Goal: Task Accomplishment & Management: Manage account settings

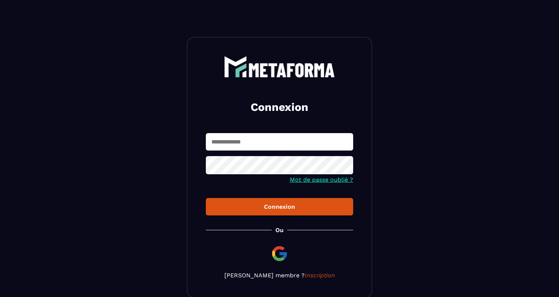
click at [264, 144] on input "text" at bounding box center [279, 141] width 147 height 17
type input "**********"
click at [347, 165] on icon at bounding box center [345, 166] width 8 height 7
click at [347, 165] on icon at bounding box center [345, 166] width 8 height 6
click at [283, 208] on div "Connexion" at bounding box center [280, 206] width 136 height 7
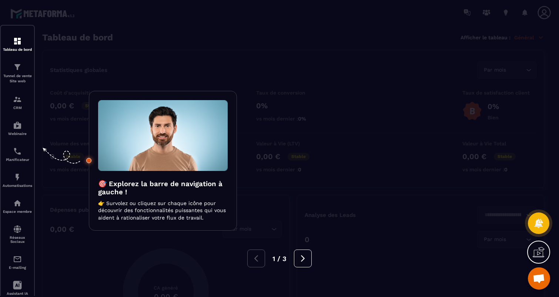
click at [284, 63] on div at bounding box center [279, 148] width 559 height 297
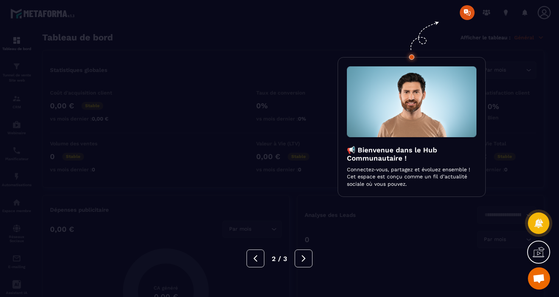
click at [285, 60] on div at bounding box center [279, 148] width 559 height 297
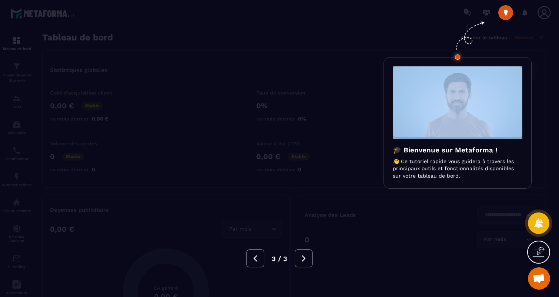
click at [285, 60] on div at bounding box center [279, 148] width 559 height 297
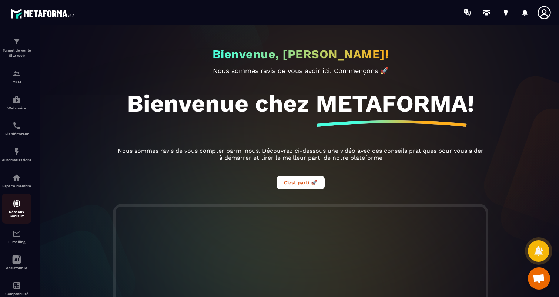
scroll to position [46, 0]
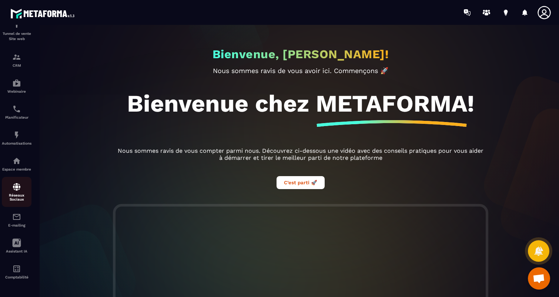
click at [18, 184] on img at bounding box center [16, 186] width 9 height 9
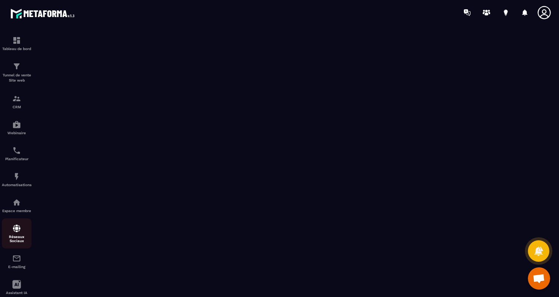
click at [15, 235] on div "Réseaux Sociaux" at bounding box center [17, 233] width 30 height 19
click at [17, 72] on div "Tunnel de vente Site web" at bounding box center [17, 72] width 30 height 21
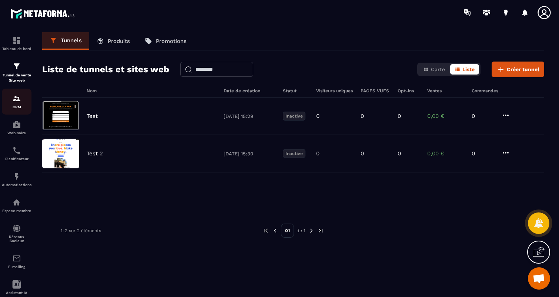
click at [16, 100] on img at bounding box center [16, 98] width 9 height 9
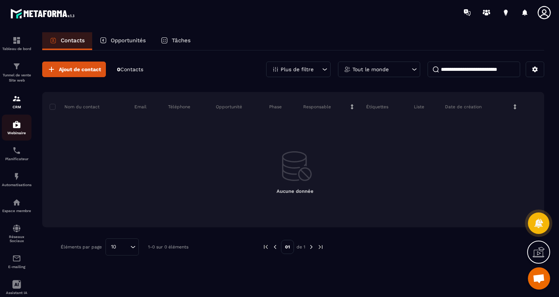
click at [16, 127] on img at bounding box center [16, 124] width 9 height 9
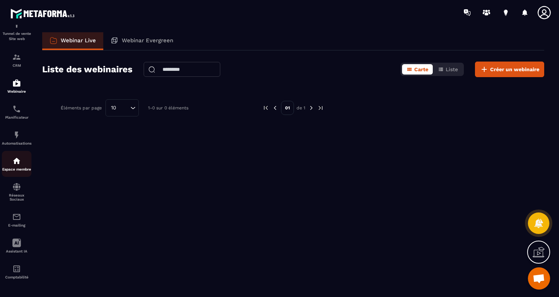
scroll to position [46, 0]
click at [16, 272] on img at bounding box center [16, 268] width 9 height 9
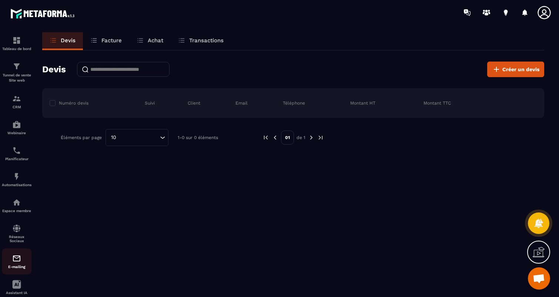
scroll to position [46, 0]
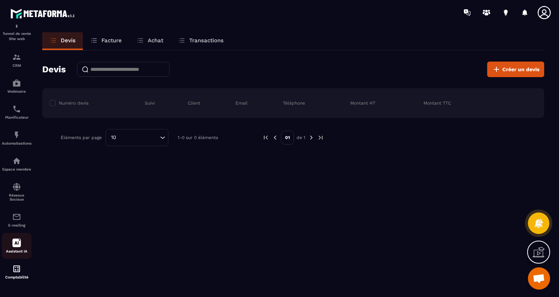
click at [16, 242] on icon at bounding box center [16, 242] width 9 height 9
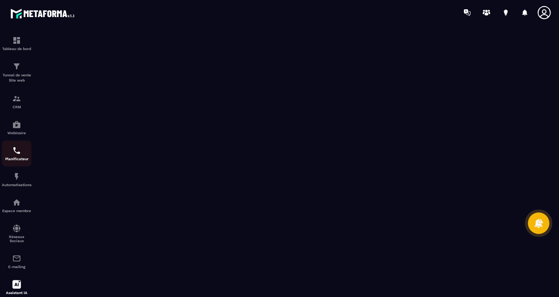
click at [20, 155] on img at bounding box center [16, 150] width 9 height 9
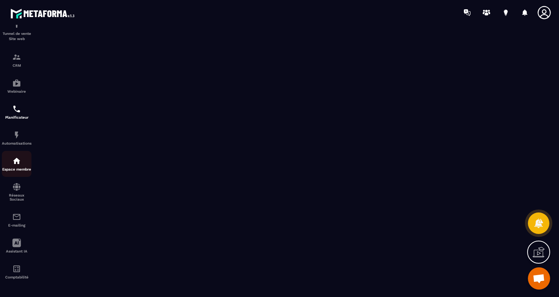
scroll to position [46, 0]
click at [17, 216] on img at bounding box center [16, 216] width 9 height 9
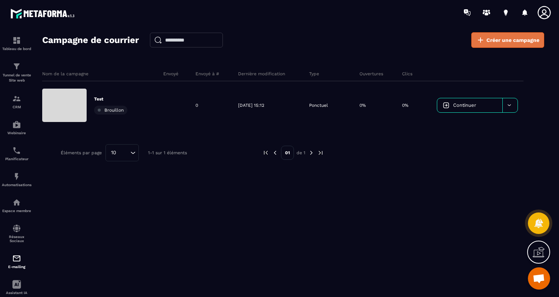
click at [523, 35] on link "Créer une campagne" at bounding box center [508, 40] width 73 height 16
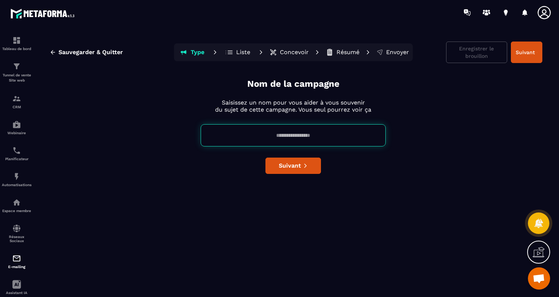
click at [303, 136] on input at bounding box center [293, 135] width 185 height 22
type input "****"
click at [287, 166] on span "Suivant" at bounding box center [290, 165] width 22 height 7
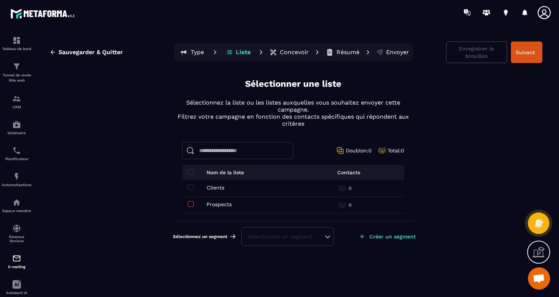
click at [192, 205] on span at bounding box center [191, 204] width 6 height 6
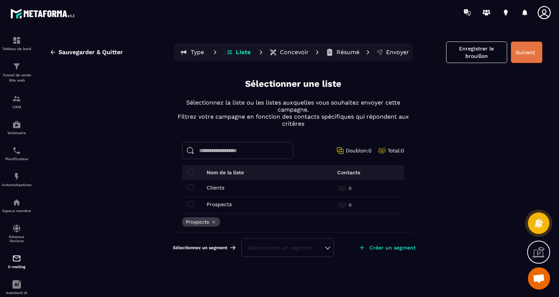
click at [521, 53] on button "Suivant" at bounding box center [526, 51] width 31 height 21
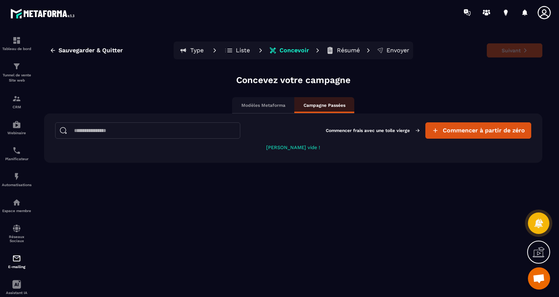
click at [266, 106] on p "Modèles Metaforma" at bounding box center [263, 105] width 44 height 6
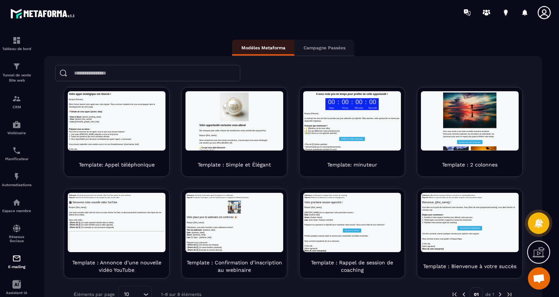
scroll to position [75, 0]
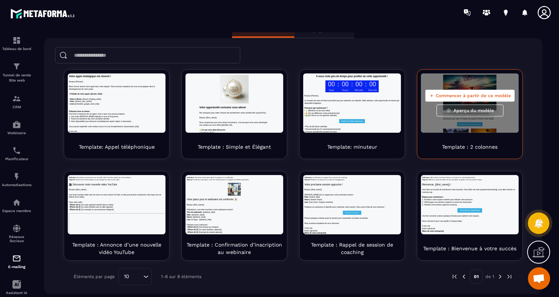
click at [488, 95] on span "Commencer à partir de ce modèle" at bounding box center [473, 96] width 75 height 6
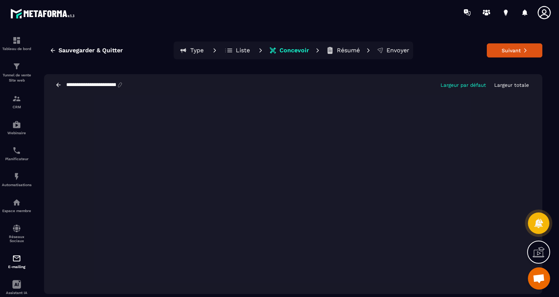
drag, startPoint x: 540, startPoint y: 281, endPoint x: 546, endPoint y: 174, distance: 108.0
click at [546, 173] on body "**********" at bounding box center [279, 148] width 559 height 297
click at [509, 84] on p "Largeur totale" at bounding box center [511, 85] width 35 height 6
click at [449, 85] on p "Largeur par défaut" at bounding box center [464, 85] width 46 height 6
click at [516, 86] on p "Largeur totale" at bounding box center [511, 85] width 35 height 6
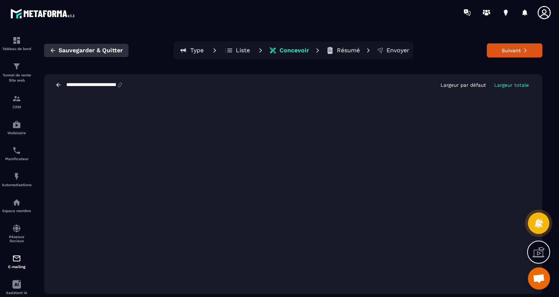
click at [113, 50] on span "Sauvegarder & Quitter" at bounding box center [91, 50] width 64 height 7
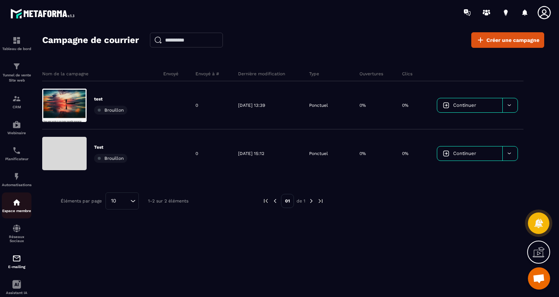
click at [16, 204] on img at bounding box center [16, 202] width 9 height 9
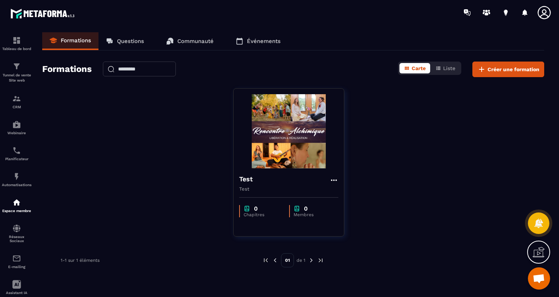
click at [261, 39] on p "Événements" at bounding box center [264, 41] width 34 height 7
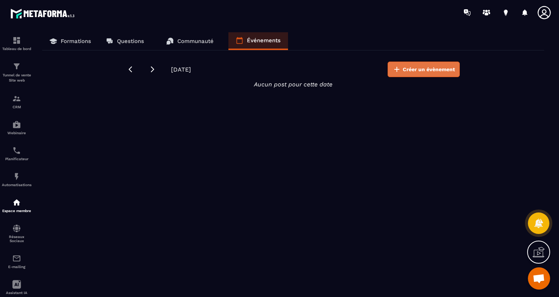
click at [413, 70] on span "Créer un évènement" at bounding box center [429, 69] width 52 height 7
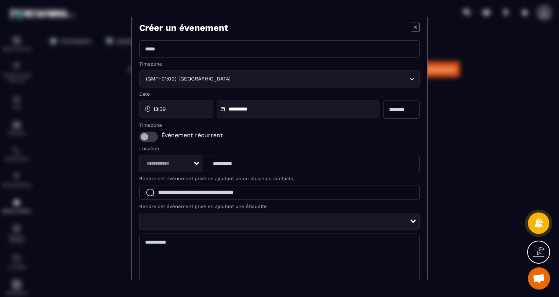
click at [417, 25] on icon "Modal window" at bounding box center [415, 27] width 9 height 9
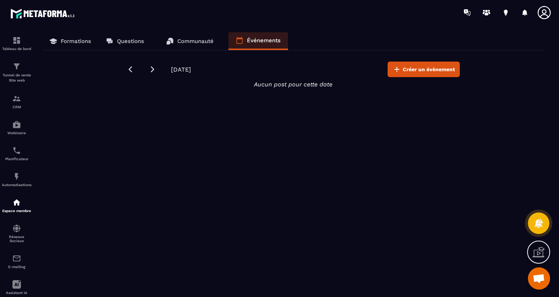
click at [80, 43] on p "Formations" at bounding box center [76, 41] width 30 height 7
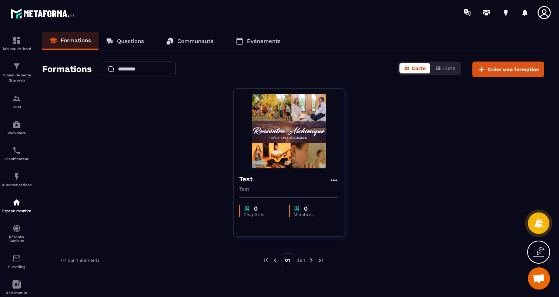
click at [255, 41] on p "Événements" at bounding box center [264, 41] width 34 height 7
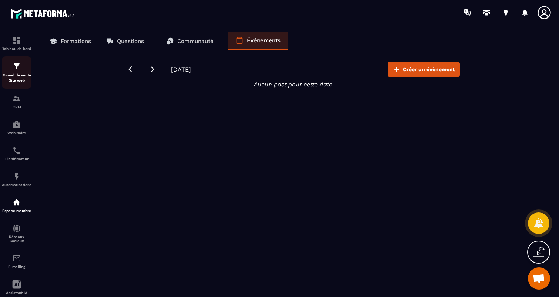
click at [16, 70] on img at bounding box center [16, 66] width 9 height 9
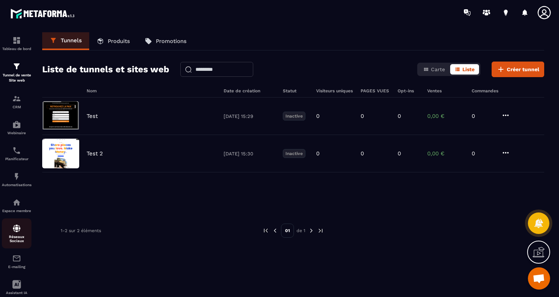
click at [19, 239] on p "Réseaux Sociaux" at bounding box center [17, 238] width 30 height 8
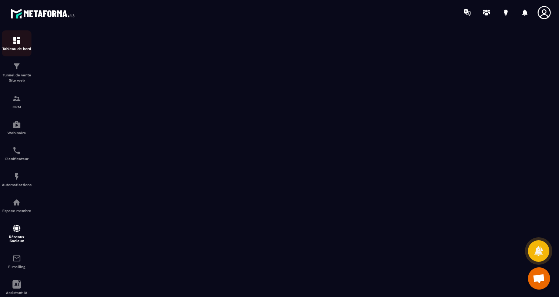
click at [17, 43] on img at bounding box center [16, 40] width 9 height 9
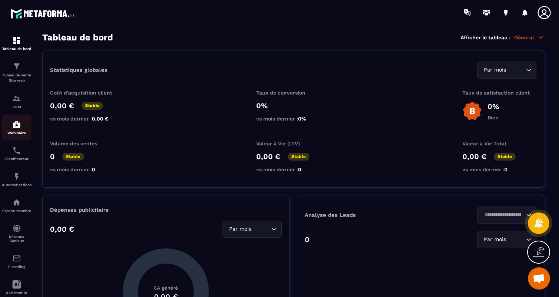
click at [18, 128] on img at bounding box center [16, 124] width 9 height 9
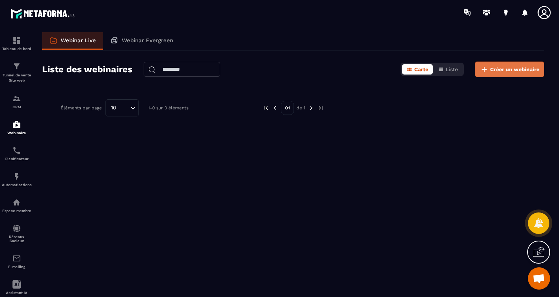
click at [499, 68] on span "Créer un webinaire" at bounding box center [514, 69] width 49 height 7
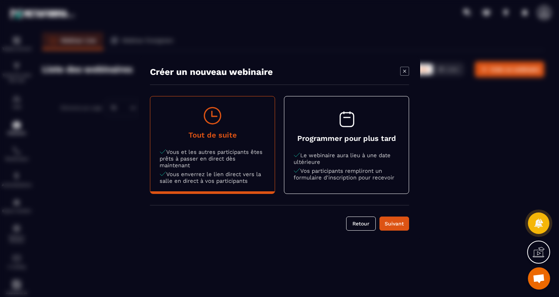
click at [408, 71] on icon "Modal window" at bounding box center [404, 71] width 9 height 9
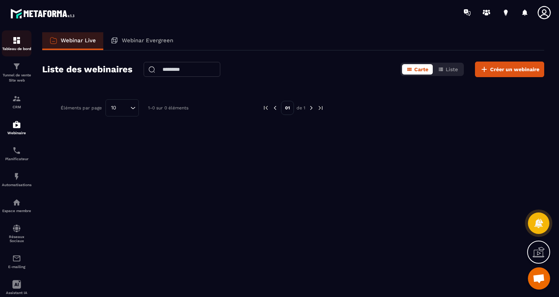
click at [13, 44] on img at bounding box center [16, 40] width 9 height 9
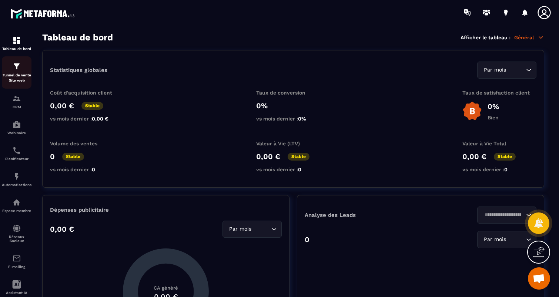
click at [19, 78] on p "Tunnel de vente Site web" at bounding box center [17, 78] width 30 height 10
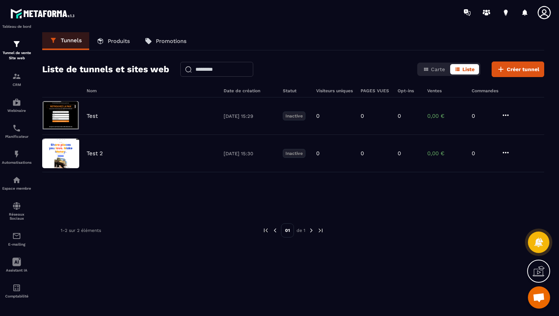
scroll to position [26, 0]
click at [58, 14] on img at bounding box center [43, 14] width 67 height 14
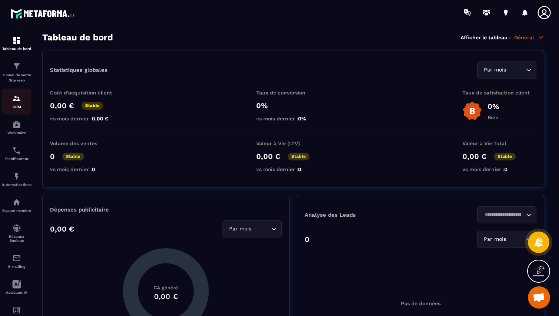
click at [15, 104] on div "CRM" at bounding box center [17, 101] width 30 height 15
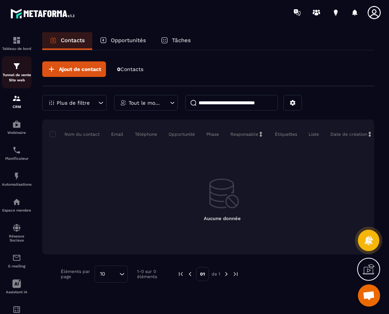
click at [15, 77] on p "Tunnel de vente Site web" at bounding box center [17, 78] width 30 height 10
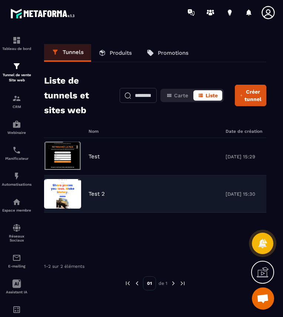
click at [68, 183] on img at bounding box center [62, 194] width 37 height 30
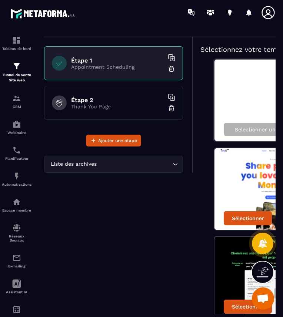
scroll to position [47, 0]
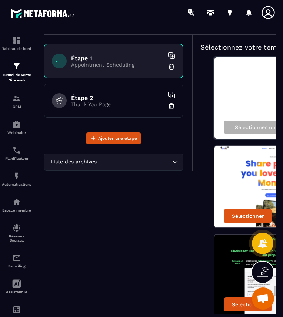
click at [115, 105] on p "Thank You Page" at bounding box center [117, 104] width 93 height 6
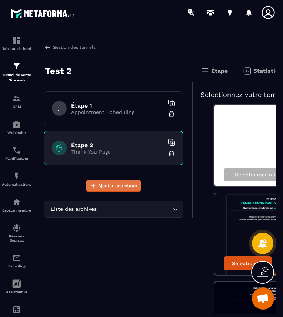
click at [102, 188] on span "Ajouter une étape" at bounding box center [117, 185] width 39 height 7
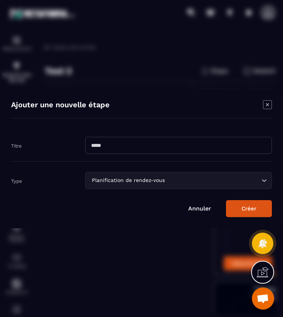
click at [267, 103] on icon "Modal window" at bounding box center [267, 104] width 9 height 9
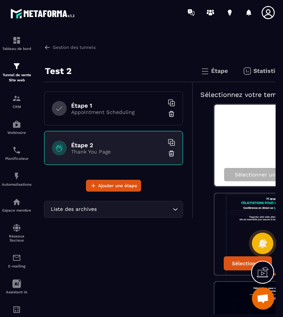
click at [129, 152] on p "Thank You Page" at bounding box center [117, 152] width 93 height 6
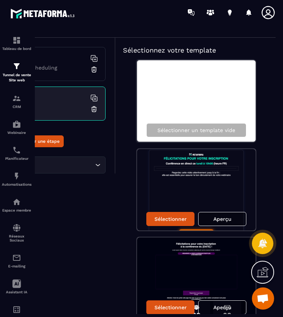
scroll to position [47, 77]
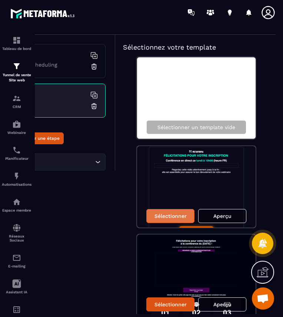
click at [167, 217] on p "Sélectionner" at bounding box center [170, 216] width 32 height 6
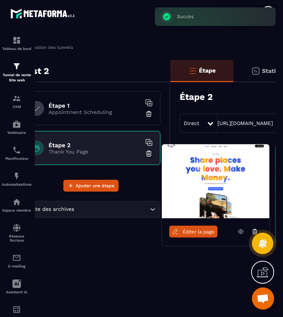
scroll to position [0, 16]
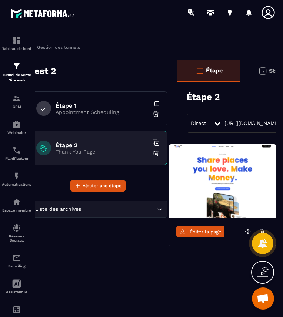
click at [109, 107] on h6 "Étape 1" at bounding box center [102, 105] width 93 height 7
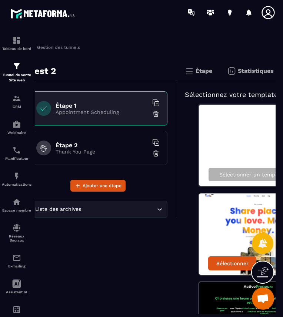
click at [73, 151] on p "Thank You Page" at bounding box center [102, 152] width 93 height 6
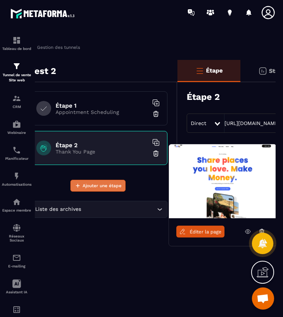
click at [79, 187] on icon at bounding box center [77, 186] width 7 height 7
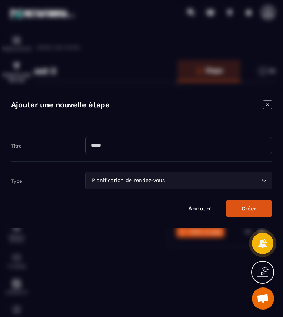
click at [126, 141] on input "Modal window" at bounding box center [178, 145] width 187 height 17
type input "***"
click at [261, 208] on button "Créer" at bounding box center [249, 208] width 46 height 17
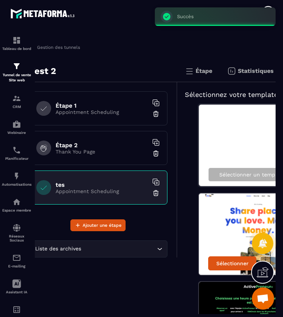
click at [105, 148] on h6 "Étape 2" at bounding box center [102, 145] width 93 height 7
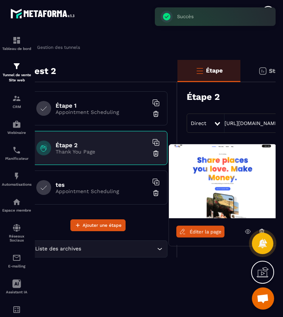
click at [78, 187] on h6 "tes" at bounding box center [102, 184] width 93 height 7
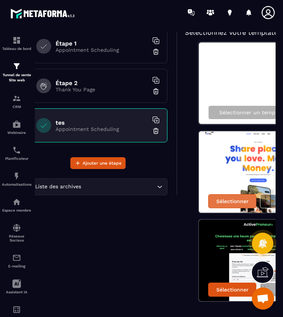
scroll to position [46, 16]
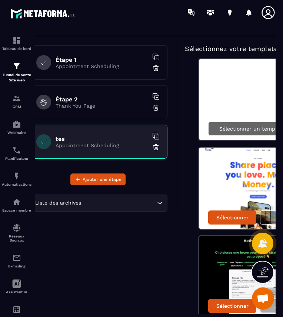
click at [233, 127] on p "Sélectionner un template vide" at bounding box center [258, 129] width 78 height 6
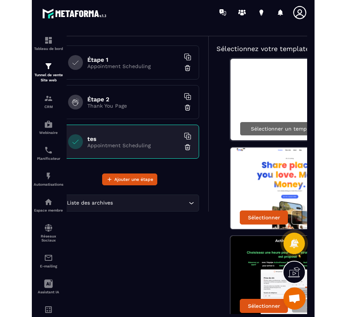
scroll to position [0, 16]
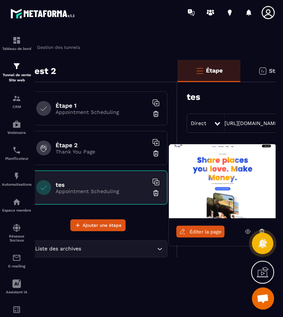
click at [156, 280] on div "Test 2 Étape 1 Appointment Scheduling Étape 2 Thank You Page tes Appointment Sc…" at bounding box center [103, 179] width 149 height 238
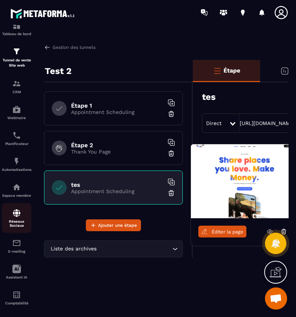
scroll to position [25, 0]
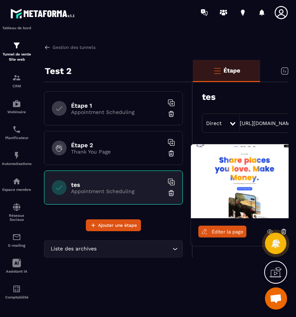
click at [283, 15] on icon at bounding box center [281, 12] width 15 height 15
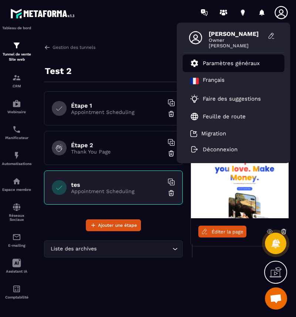
click at [230, 66] on p "Paramètres généraux" at bounding box center [231, 63] width 57 height 7
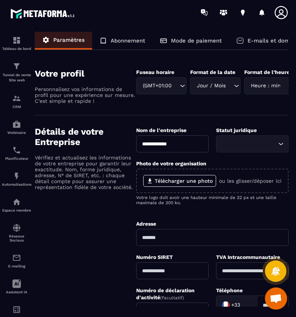
click at [134, 40] on p "Abonnement" at bounding box center [128, 40] width 34 height 7
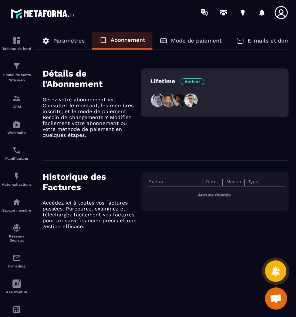
click at [71, 41] on p "Paramètres" at bounding box center [68, 40] width 31 height 7
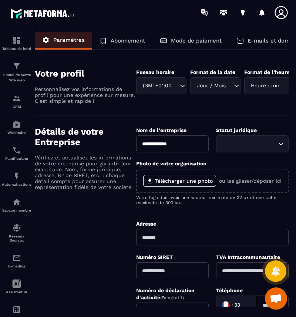
click at [254, 41] on p "E-mails et domaines" at bounding box center [276, 40] width 57 height 7
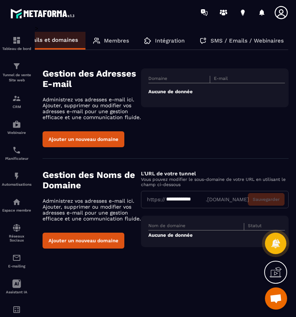
scroll to position [0, 228]
click at [238, 41] on p "SMS / Emails / Webinaires" at bounding box center [245, 40] width 73 height 7
